Goal: Task Accomplishment & Management: Use online tool/utility

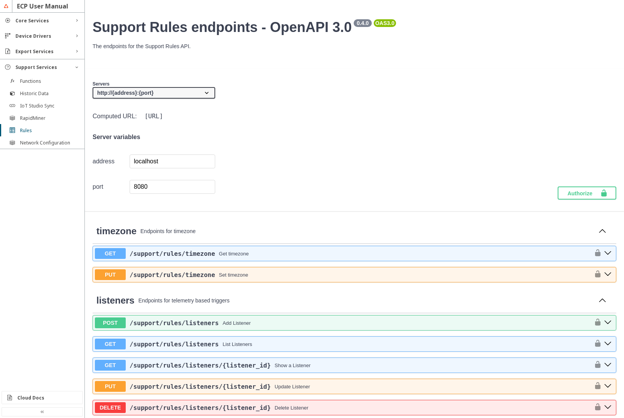
scroll to position [555, 0]
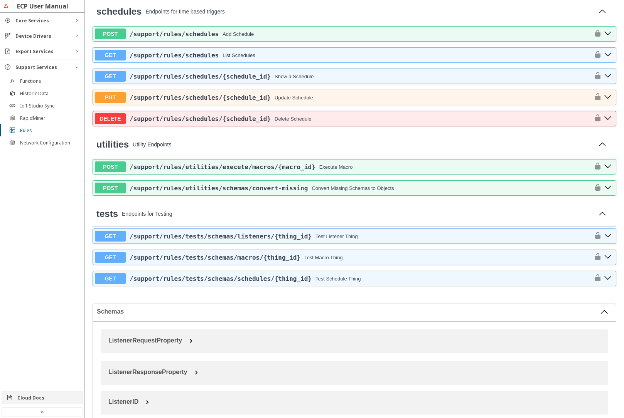
click at [0, 0] on slot "Cloud Docs" at bounding box center [0, 0] width 0 height 0
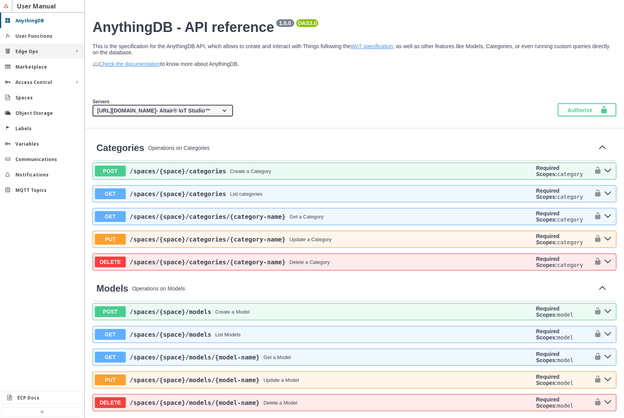
click at [48, 55] on div "Edge Ops" at bounding box center [42, 51] width 84 height 15
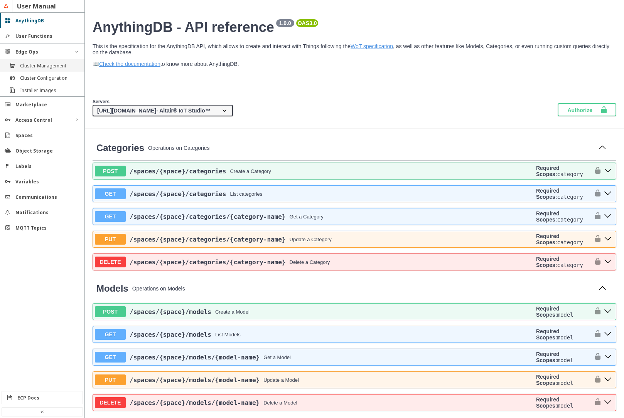
click at [0, 0] on slot "Cluster Management" at bounding box center [0, 0] width 0 height 0
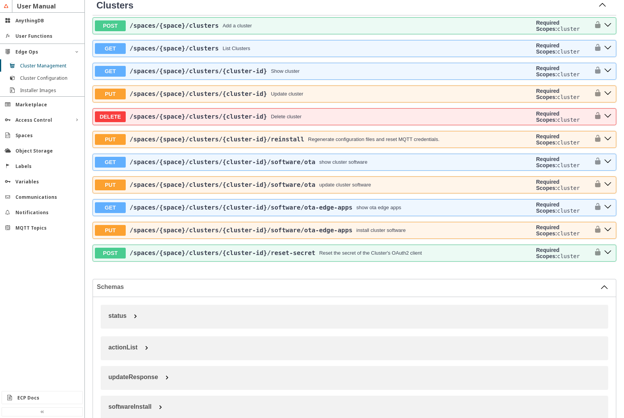
scroll to position [324, 0]
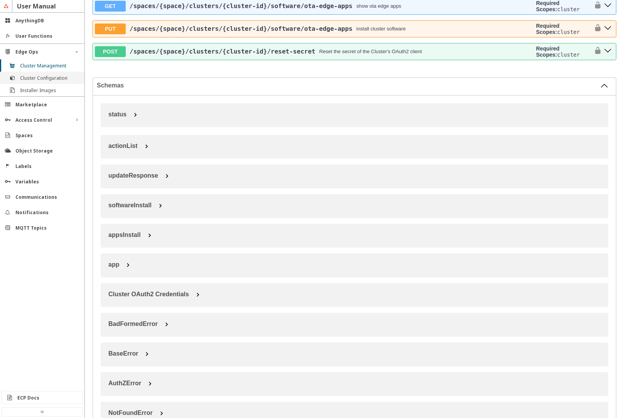
click at [42, 73] on div "Cluster Configuration" at bounding box center [42, 78] width 84 height 12
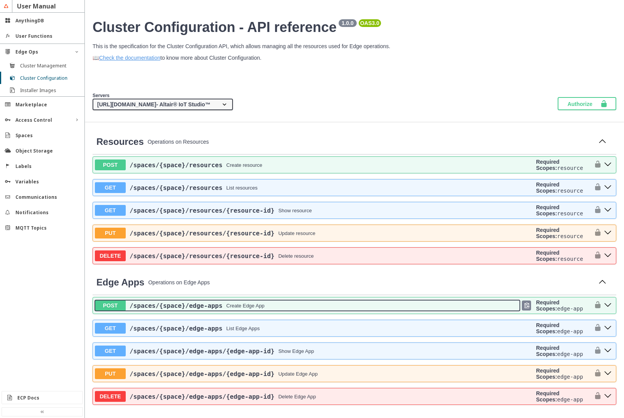
click at [263, 308] on div "/spaces /{space} /edge-apps Create Edge App" at bounding box center [323, 305] width 394 height 7
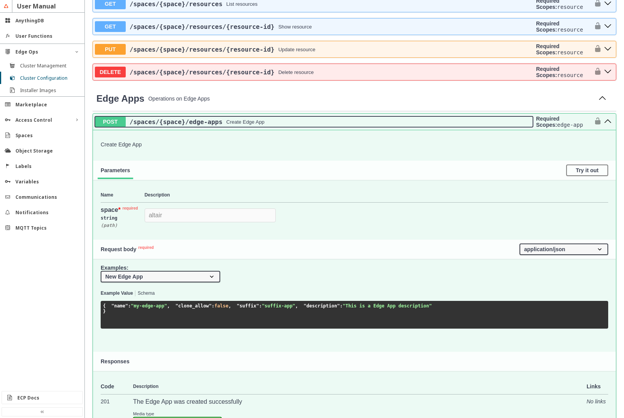
scroll to position [185, 0]
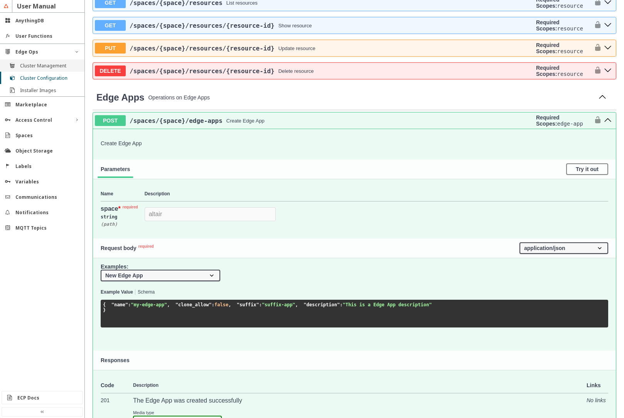
click at [26, 69] on div "Cluster Management" at bounding box center [42, 65] width 84 height 12
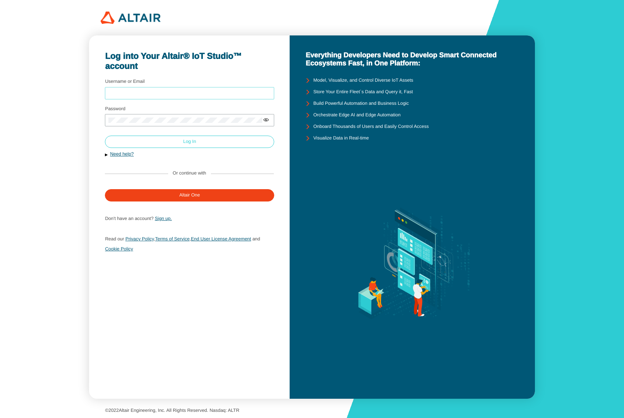
type input "mschoones"
click at [161, 140] on paper-button "Log In" at bounding box center [189, 142] width 169 height 12
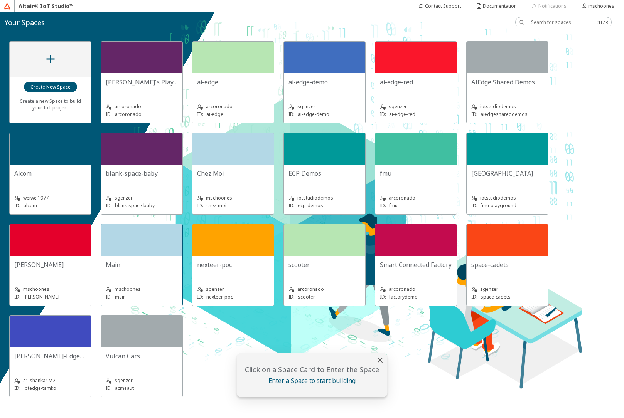
click at [155, 234] on div at bounding box center [141, 240] width 81 height 32
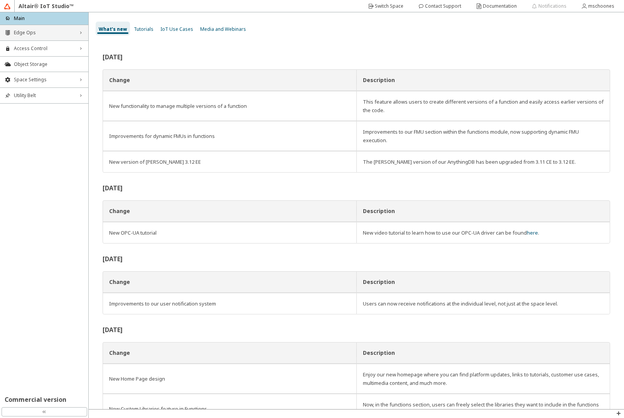
click at [40, 37] on div "Edge Ops right_chevron" at bounding box center [44, 32] width 88 height 15
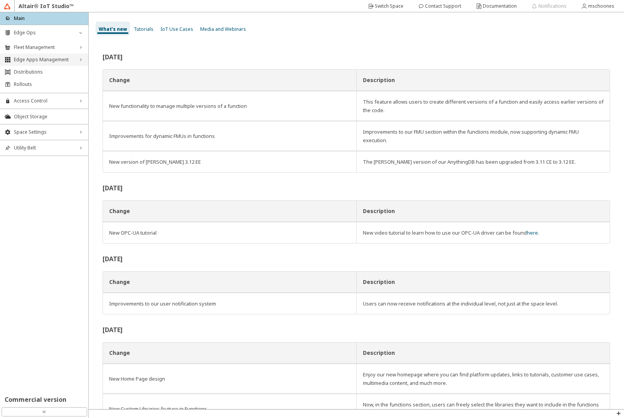
click at [40, 62] on span "Edge Apps Management" at bounding box center [44, 60] width 61 height 6
click at [35, 83] on span "Resource Catalog" at bounding box center [50, 85] width 65 height 6
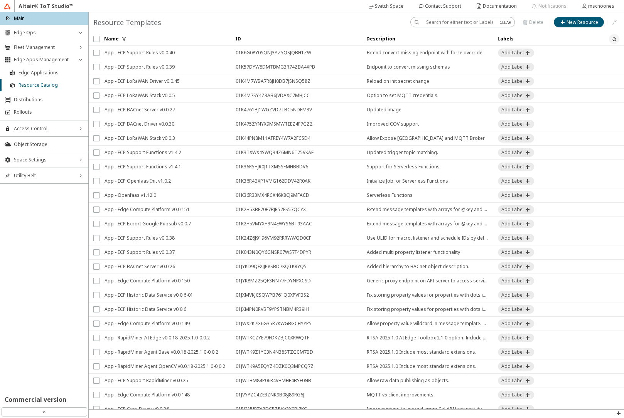
click at [611, 38] on iron-icon at bounding box center [614, 39] width 6 height 6
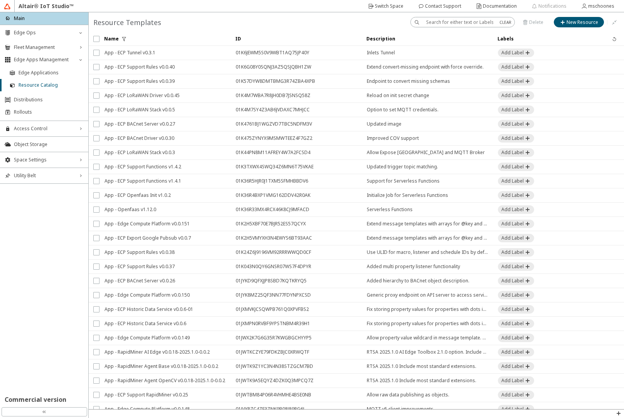
click at [442, 22] on input "text" at bounding box center [459, 22] width 67 height 7
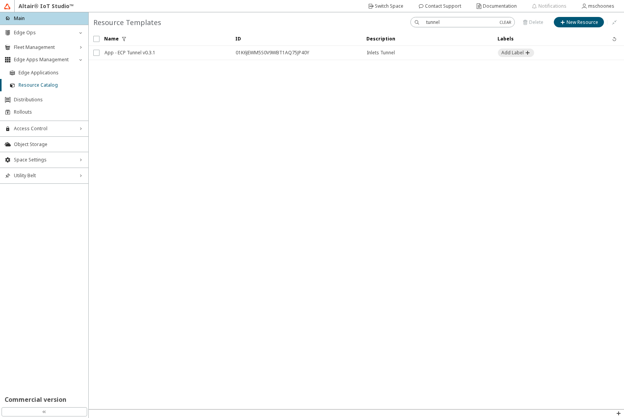
type input "tunnel"
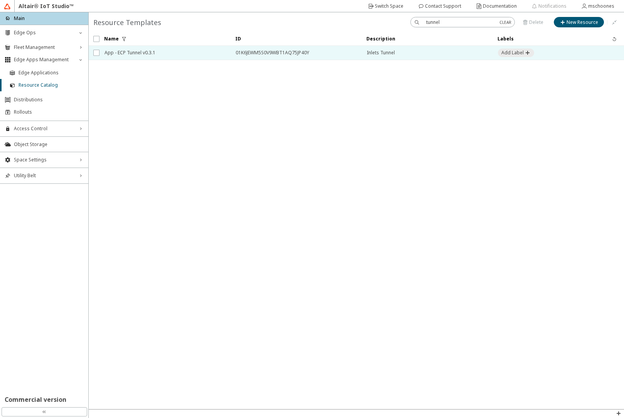
click at [155, 56] on span "App - ECP Tunnel v0.3.1" at bounding box center [164, 53] width 121 height 14
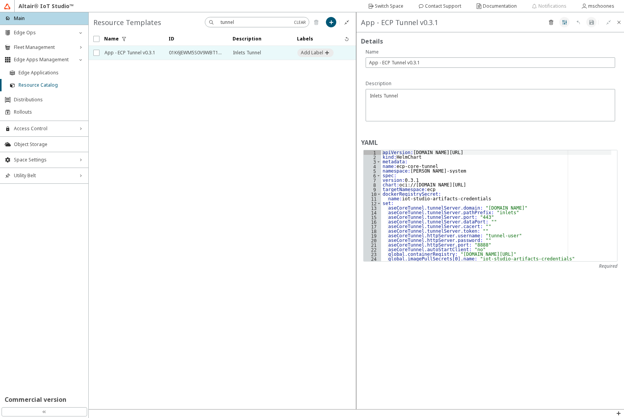
click at [564, 23] on iron-icon at bounding box center [564, 22] width 6 height 6
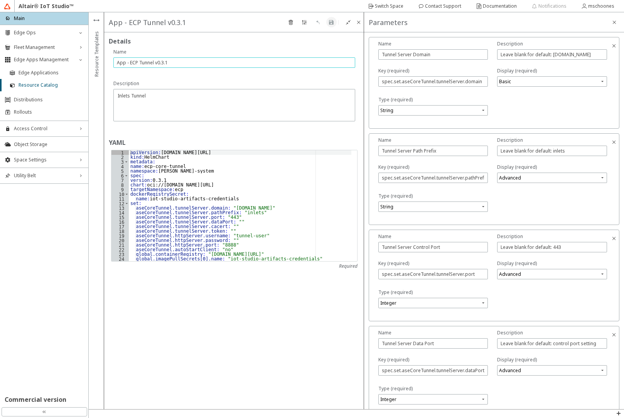
drag, startPoint x: 154, startPoint y: 64, endPoint x: 114, endPoint y: 56, distance: 40.1
click at [114, 56] on div "Name App - ECP Tunnel v0.3.1" at bounding box center [234, 62] width 242 height 27
click at [262, 350] on div "Details YAML 1 2 3 4 5 6 7 8 9 10 11 12 13 14 15 16 17 18 19 20 21 22 23 24 25 …" at bounding box center [234, 220] width 260 height 377
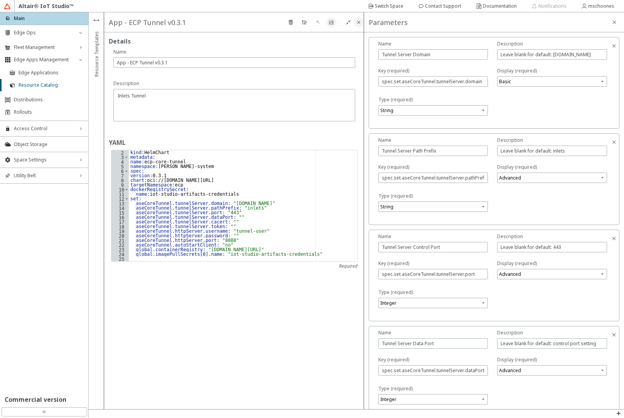
click at [359, 23] on iron-icon at bounding box center [358, 22] width 6 height 6
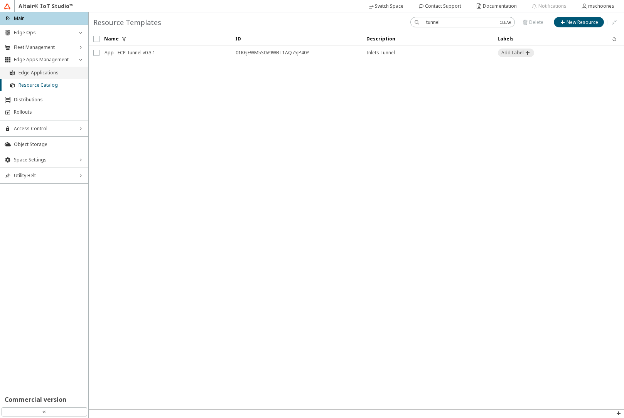
click at [74, 74] on span "Edge Applications" at bounding box center [50, 73] width 65 height 6
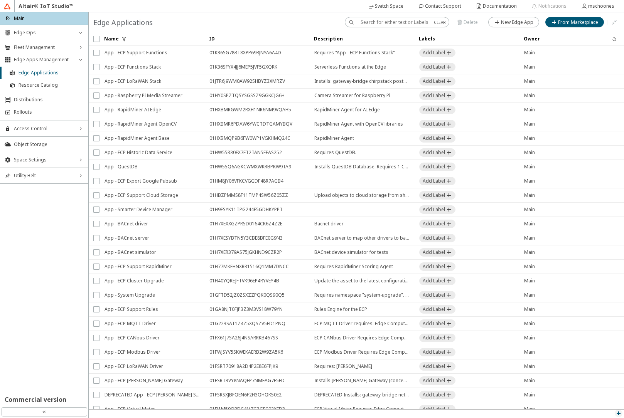
click at [619, 414] on iron-icon at bounding box center [618, 413] width 6 height 6
click at [587, 403] on p "API Inspector" at bounding box center [600, 403] width 46 height 7
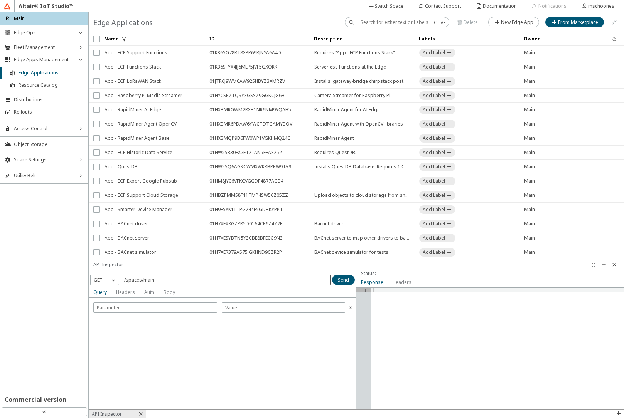
click at [175, 283] on div "/spaces/main" at bounding box center [226, 280] width 210 height 10
type input "/spaces/main/edge-apps"
click at [109, 282] on iron-icon at bounding box center [113, 280] width 8 height 8
click at [108, 303] on p "POST" at bounding box center [105, 302] width 28 height 7
click at [0, 0] on slot "Body" at bounding box center [0, 0] width 0 height 0
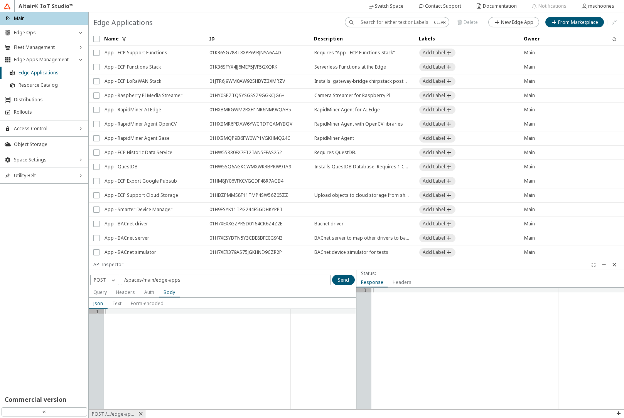
click at [158, 323] on div at bounding box center [230, 363] width 252 height 109
type textarea "{"
paste textarea "App - ECP Tunnel""
type textarea ""name": "App - ECP Tunnel","
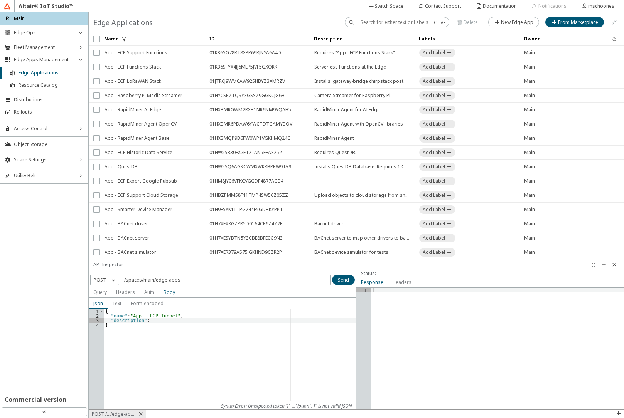
scroll to position [0, 3]
type textarea ""description": "","
click at [147, 319] on div "{ "name" : "App - ECP Tunnel" , "description" : "" , "public" : true }" at bounding box center [230, 363] width 252 height 109
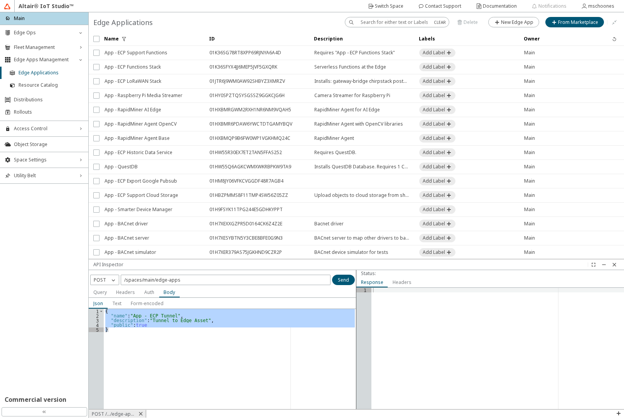
click at [282, 355] on div "{ "name" : "App - ECP Tunnel" , "description" : "Tunnel to Edge Asset" , "publi…" at bounding box center [230, 359] width 252 height 100
type textarea "}"
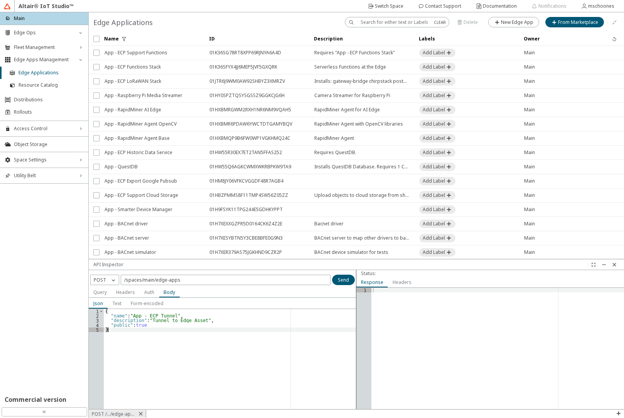
scroll to position [0, 0]
click at [187, 281] on input "/spaces/main/edge-apps" at bounding box center [225, 280] width 203 height 7
click at [0, 0] on slot "Send" at bounding box center [0, 0] width 0 height 0
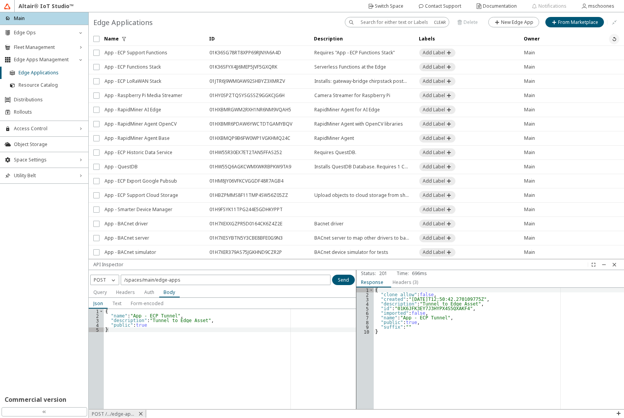
click at [611, 39] on iron-icon at bounding box center [614, 39] width 6 height 6
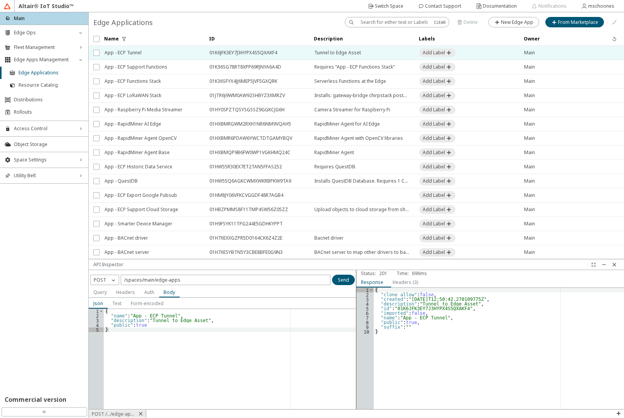
click at [136, 53] on span "App - ECP Tunnel" at bounding box center [151, 53] width 95 height 14
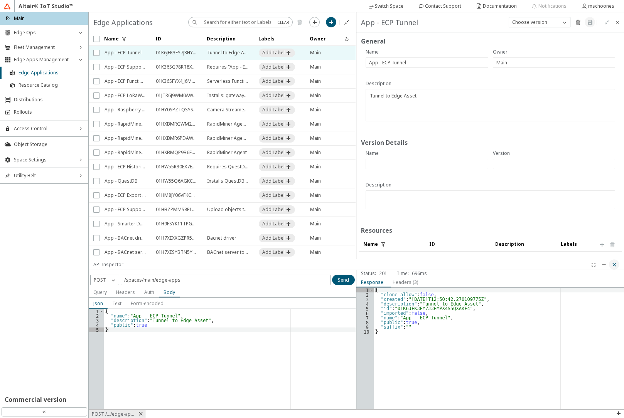
click at [613, 269] on paper-button at bounding box center [614, 264] width 10 height 10
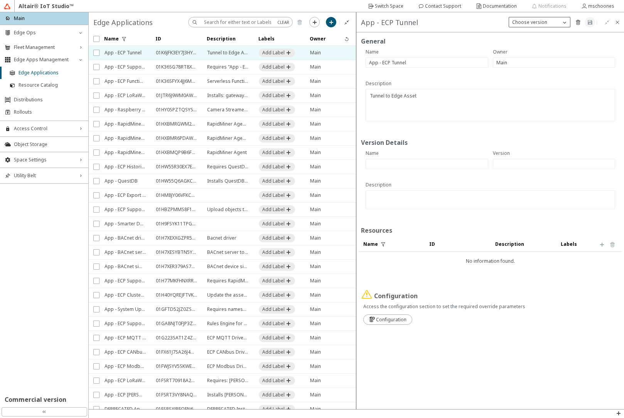
click at [527, 24] on p "Choose version" at bounding box center [529, 22] width 41 height 7
click at [0, 0] on slot "New Version" at bounding box center [0, 0] width 0 height 0
type input "1"
click at [453, 164] on input "text" at bounding box center [427, 164] width 116 height 7
paste input "chart-0.3.1"
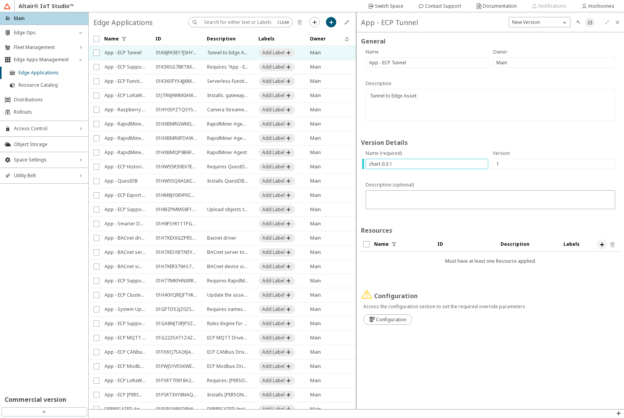
type input "chart-0.3.1"
click at [600, 242] on iron-icon at bounding box center [601, 245] width 6 height 6
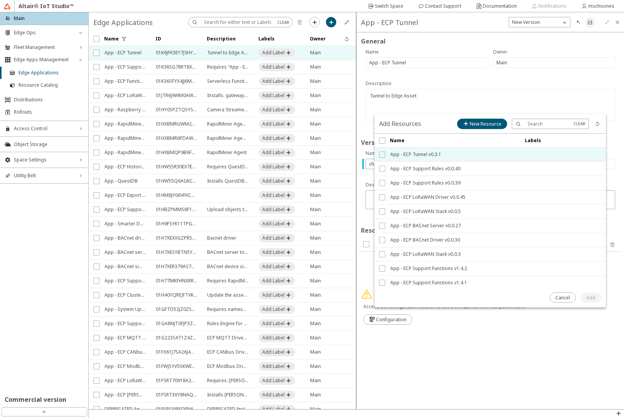
click at [381, 154] on input "checkbox" at bounding box center [381, 154] width 5 height 6
checkbox input "true"
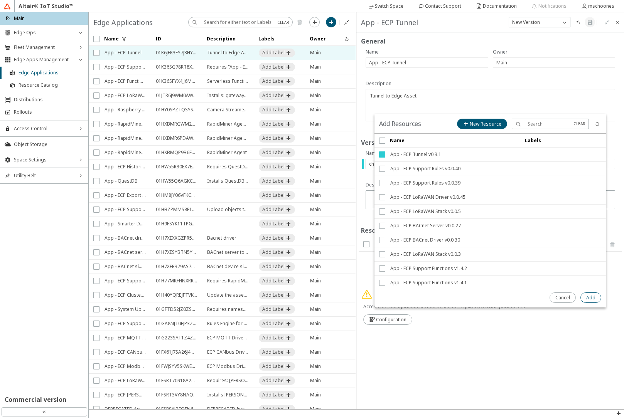
click at [0, 0] on slot "Add" at bounding box center [0, 0] width 0 height 0
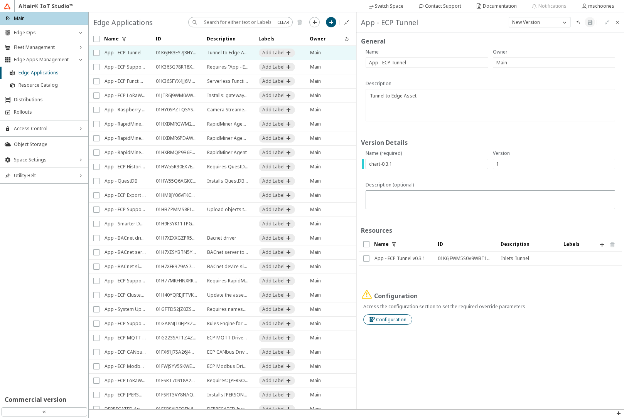
click at [391, 324] on paper-button "Configuration" at bounding box center [387, 319] width 49 height 10
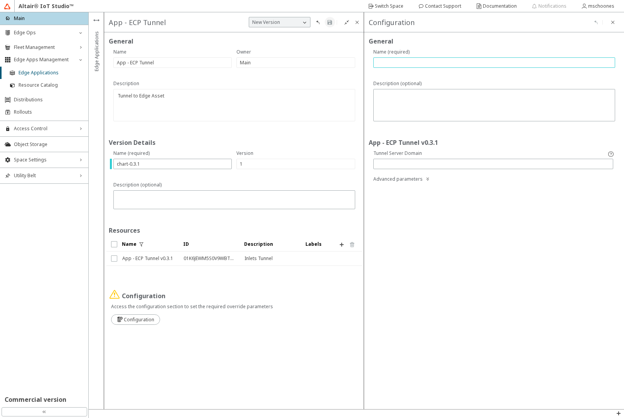
click at [411, 65] on input "text" at bounding box center [494, 62] width 235 height 7
type input "na"
click at [330, 23] on iron-icon at bounding box center [329, 22] width 6 height 6
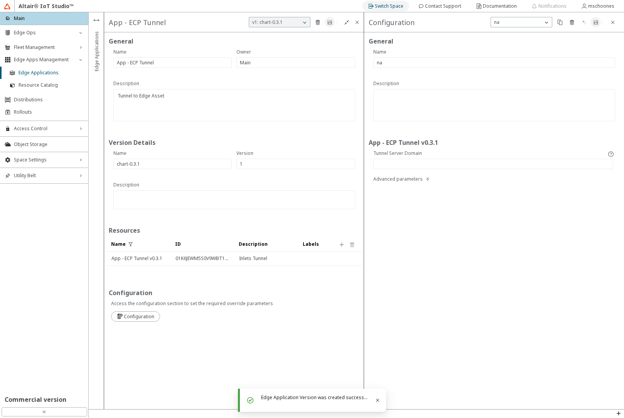
click at [0, 0] on slot "Switch Space" at bounding box center [0, 0] width 0 height 0
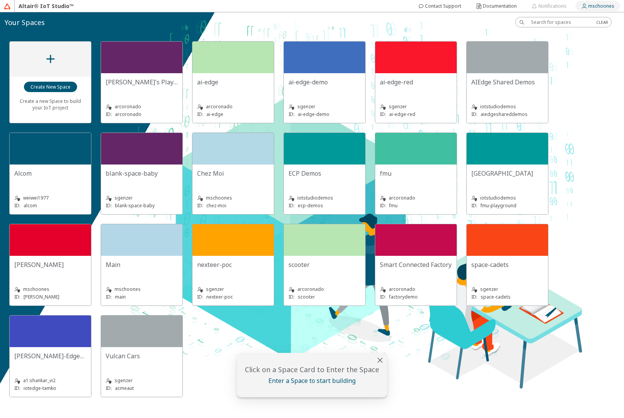
click at [0, 0] on slot "mschoones" at bounding box center [0, 0] width 0 height 0
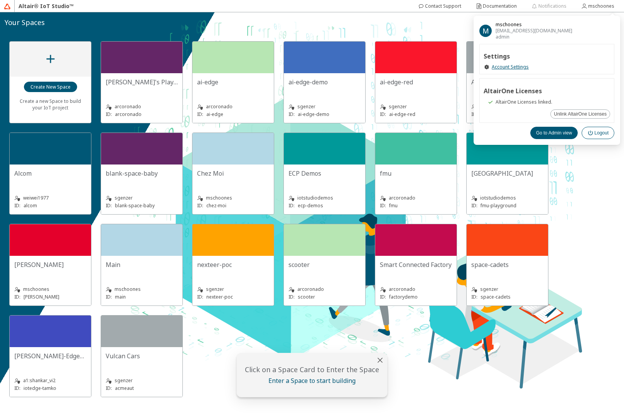
click at [0, 0] on slot "Logout" at bounding box center [0, 0] width 0 height 0
